Goal: Communication & Community: Answer question/provide support

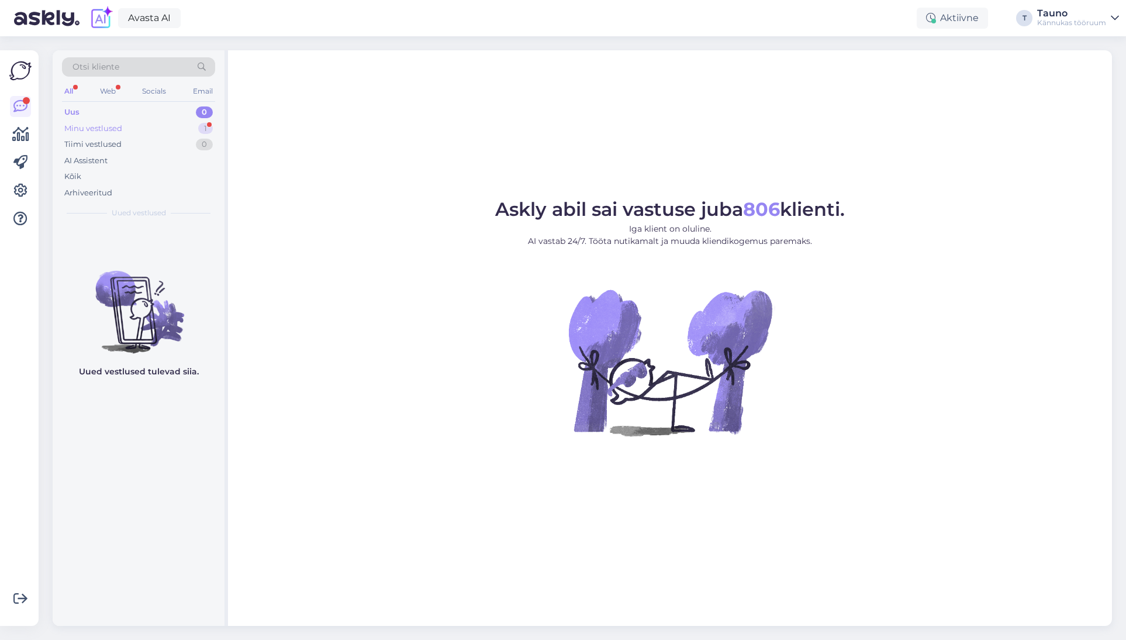
click at [105, 129] on div "Minu vestlused" at bounding box center [93, 129] width 58 height 12
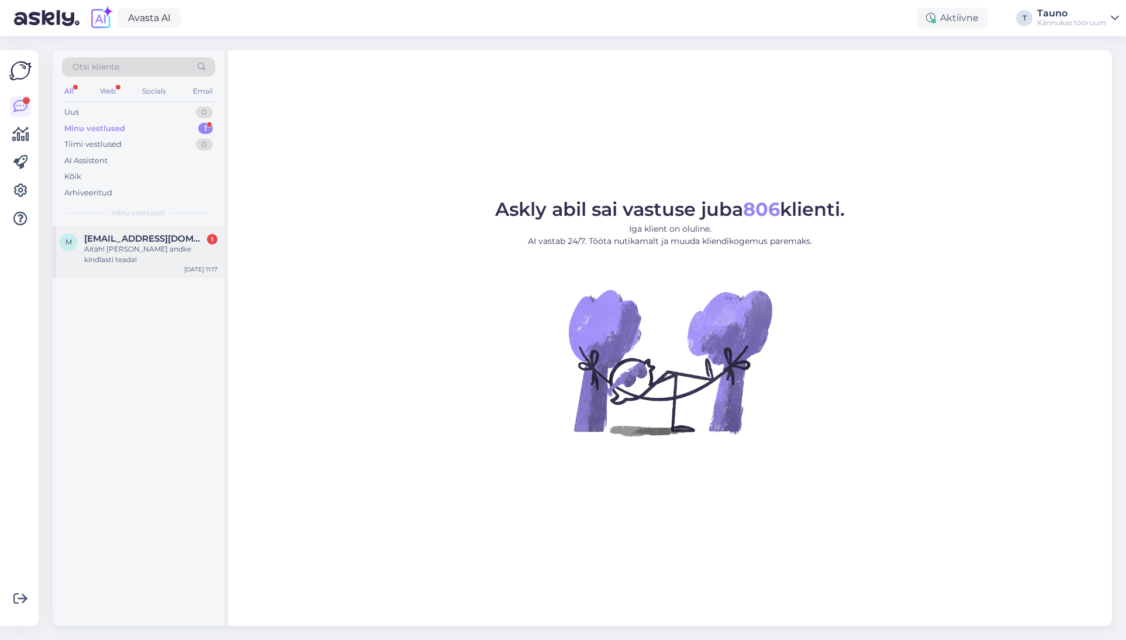
click at [125, 254] on div "Aitäh! [PERSON_NAME] andke kindlasti teada!" at bounding box center [150, 254] width 133 height 21
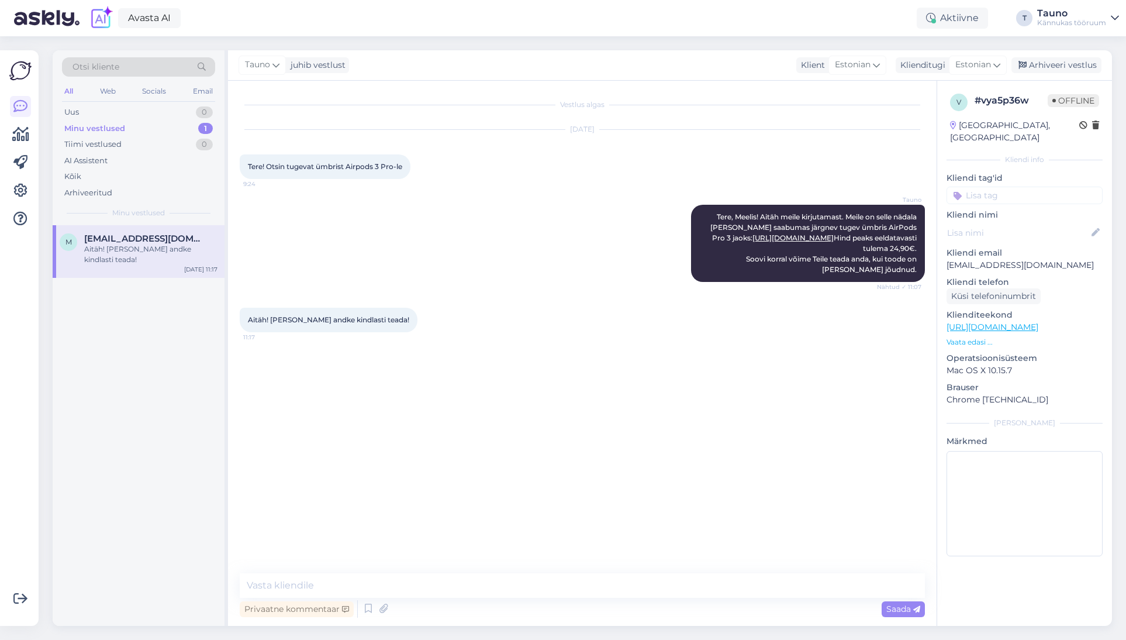
click at [998, 259] on p "[EMAIL_ADDRESS][DOMAIN_NAME]" at bounding box center [1025, 265] width 156 height 12
copy p "[EMAIL_ADDRESS][DOMAIN_NAME]"
click at [318, 585] on textarea at bounding box center [582, 585] width 685 height 25
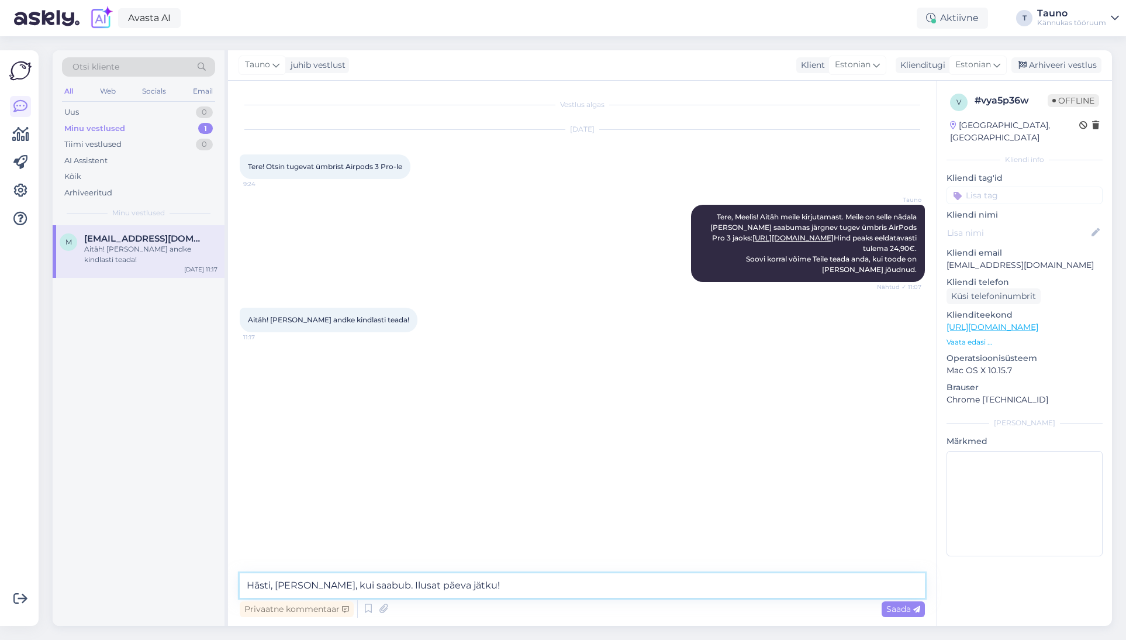
click at [410, 582] on textarea "Hästi, [PERSON_NAME], kui saabub. Ilusat päeva jätku!" at bounding box center [582, 585] width 685 height 25
type textarea "Hästi, [PERSON_NAME], kui saabub. Kena päeva jätku!"
click at [897, 612] on span "Saada" at bounding box center [904, 608] width 34 height 11
